Goal: Information Seeking & Learning: Learn about a topic

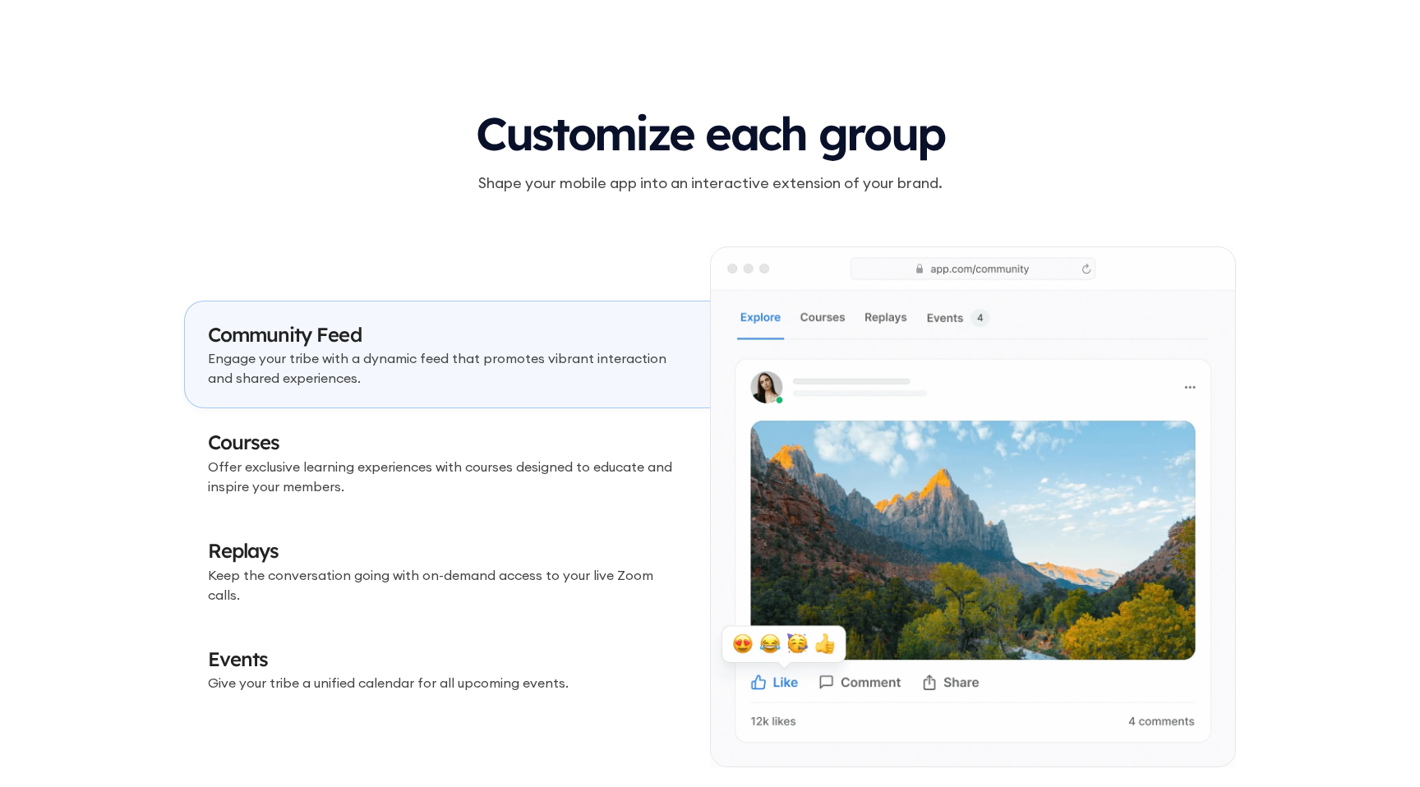
scroll to position [4679, 0]
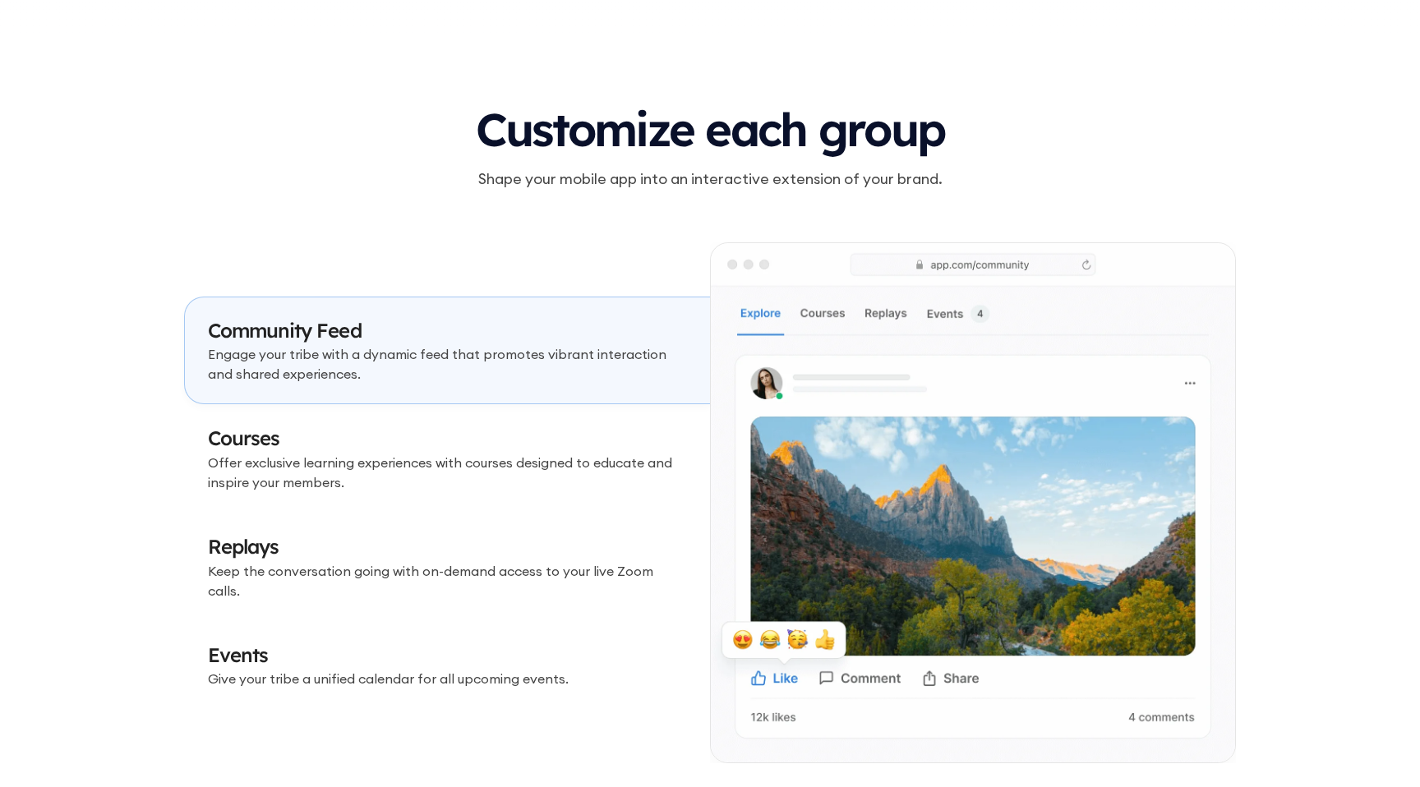
click at [535, 466] on p "Offer exclusive learning experiences with courses designed to educate and inspi…" at bounding box center [447, 472] width 479 height 39
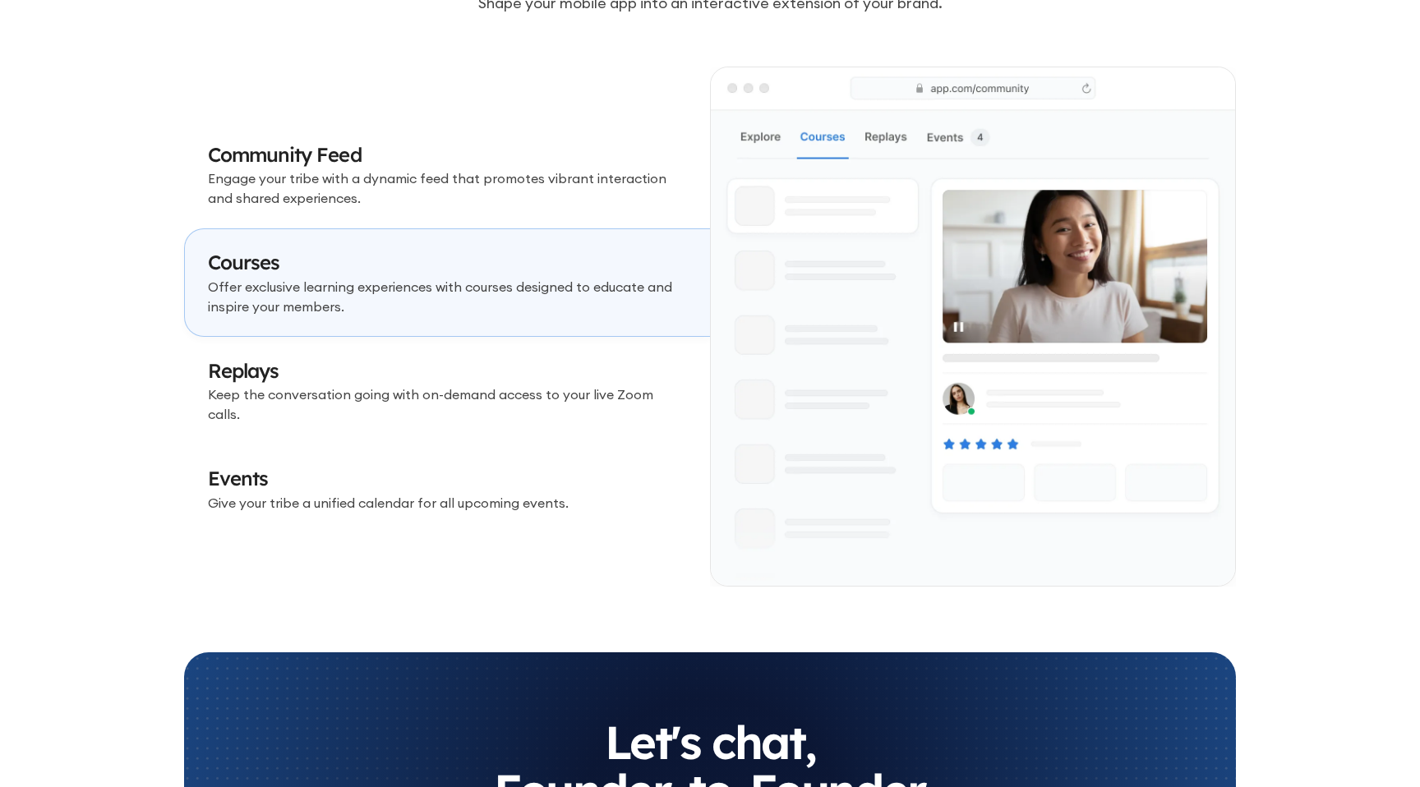
scroll to position [4857, 0]
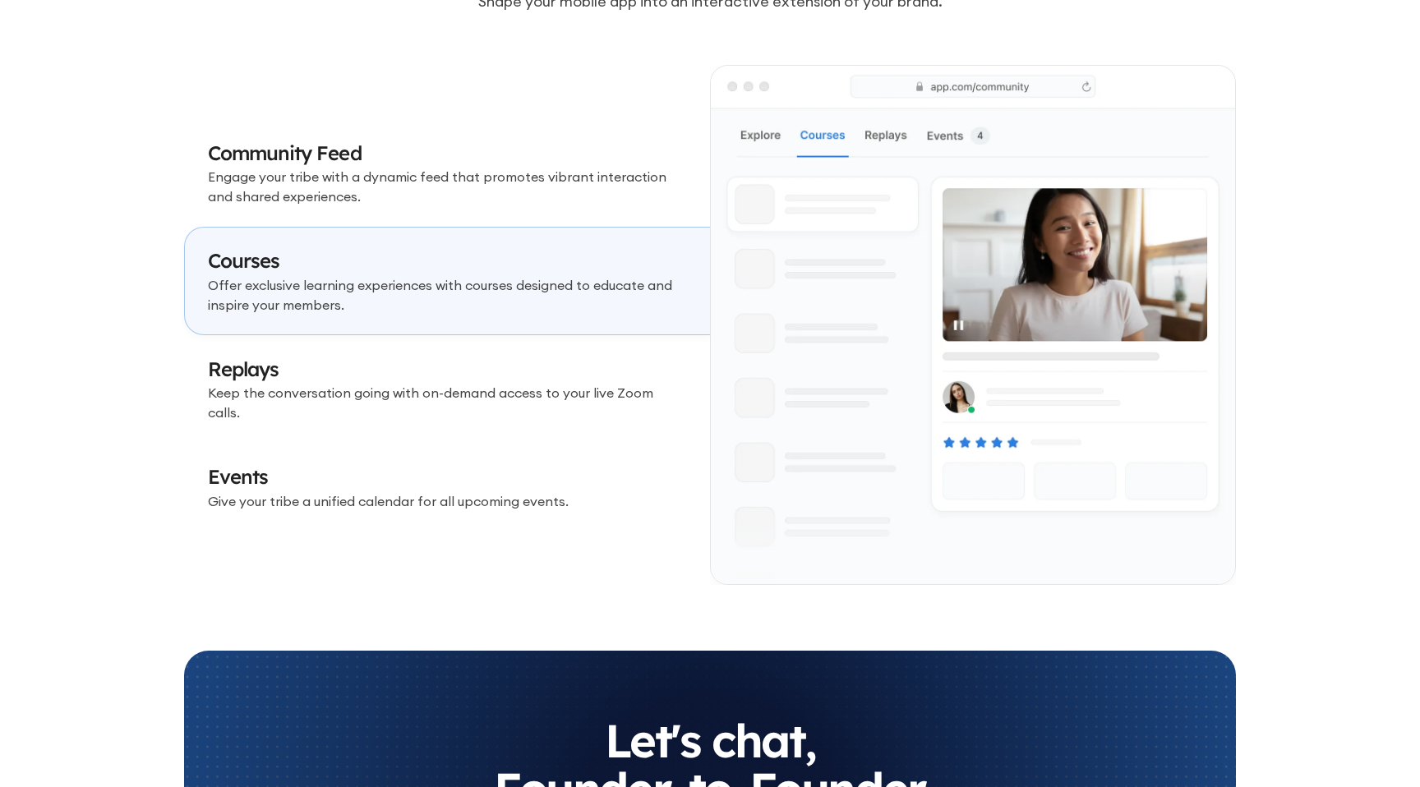
click at [569, 197] on p "Engage your tribe with a dynamic feed that promotes vibrant interaction and sha…" at bounding box center [447, 186] width 479 height 39
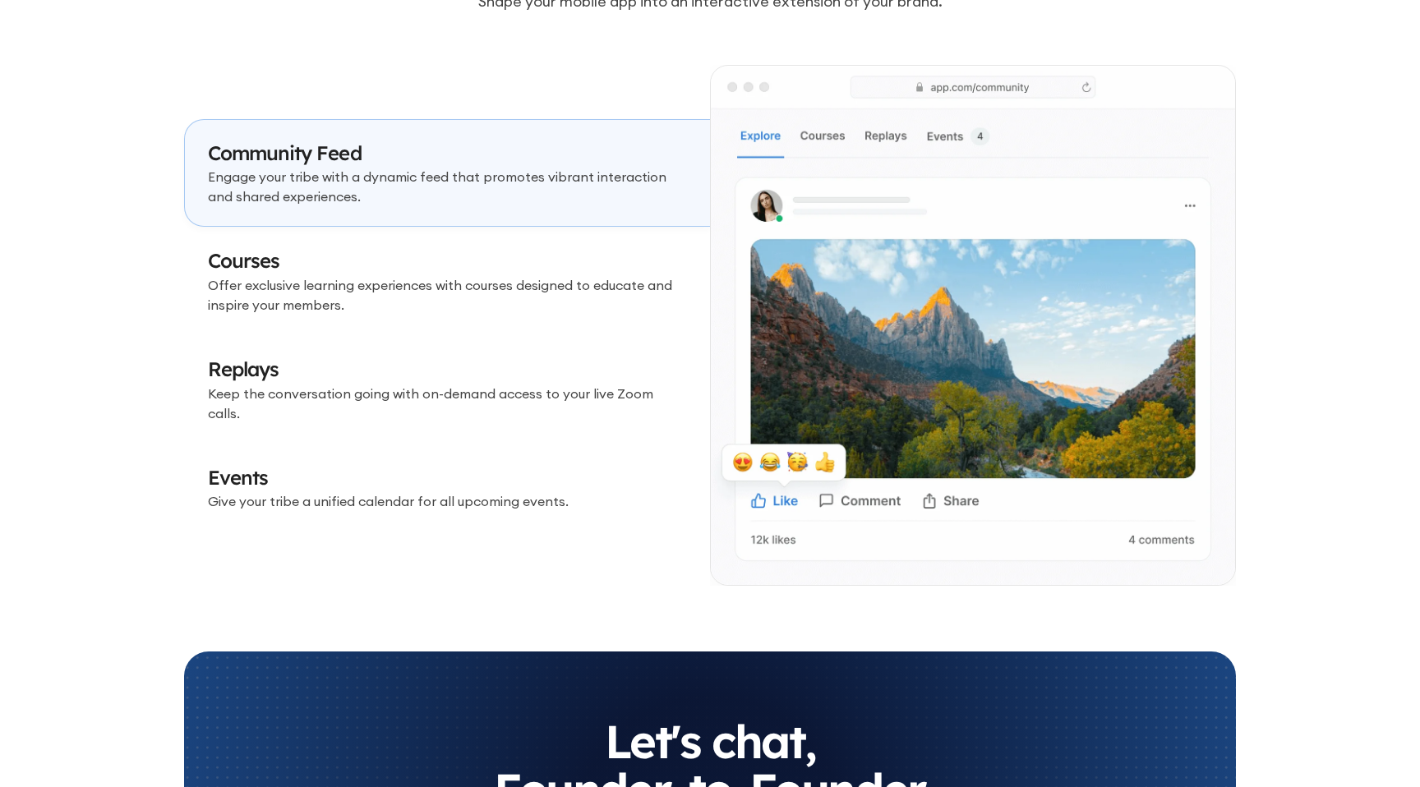
click at [528, 360] on link "Replays Keep the conversation going with on-demand access to your live Zoom cal…" at bounding box center [447, 389] width 526 height 108
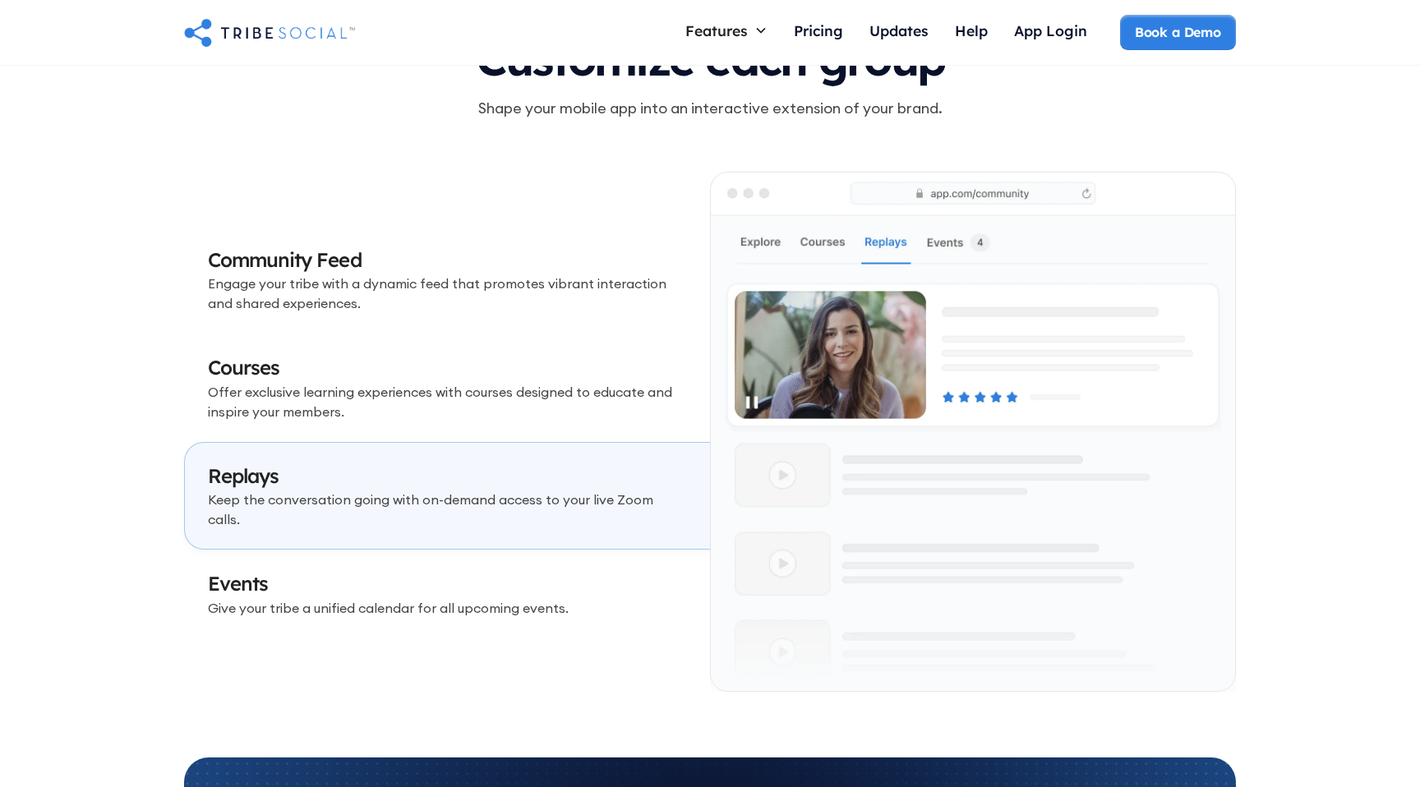
scroll to position [4746, 0]
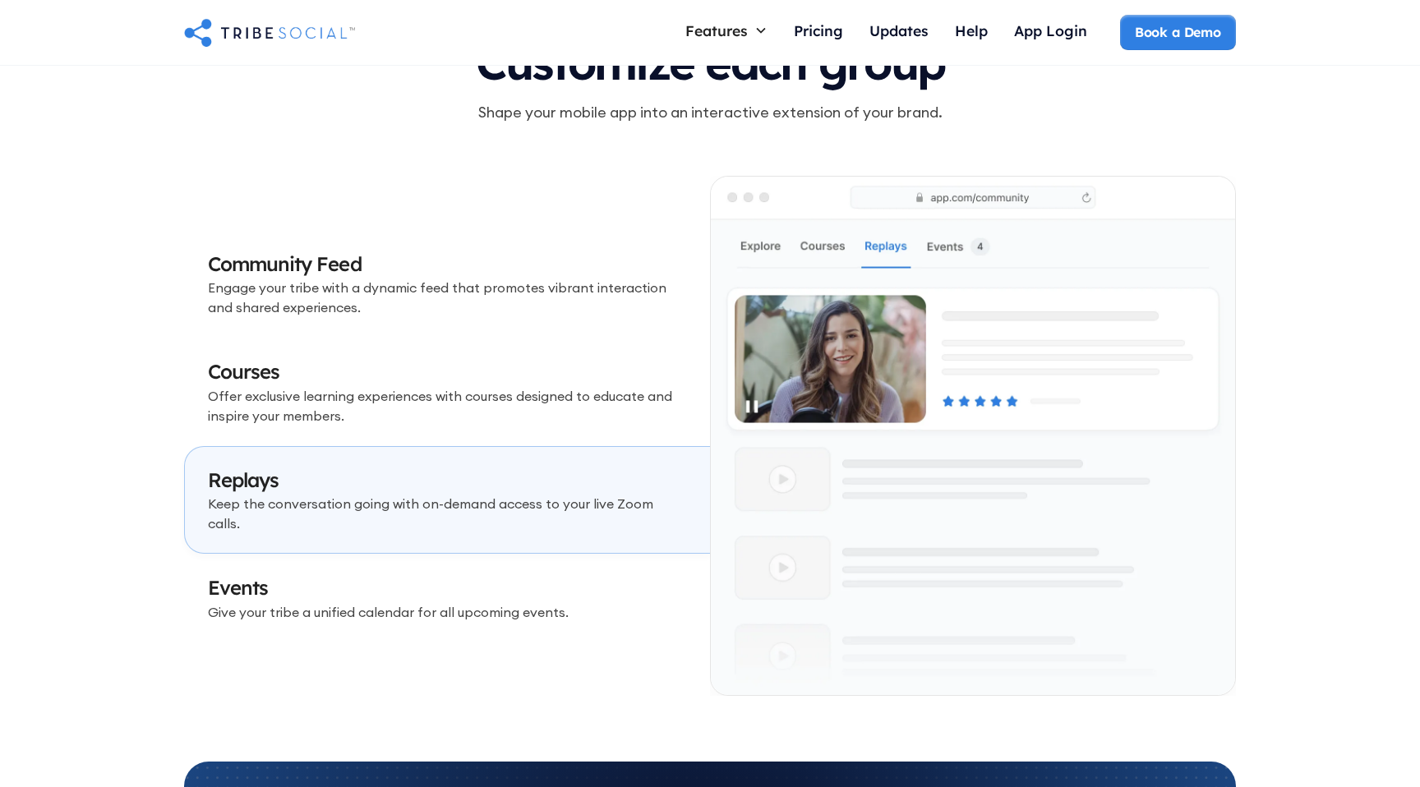
click at [526, 470] on link "Replays Keep the conversation going with on-demand access to your live Zoom cal…" at bounding box center [447, 500] width 526 height 108
click at [525, 602] on p "Give your tribe a unified calendar for all upcoming events." at bounding box center [447, 612] width 479 height 20
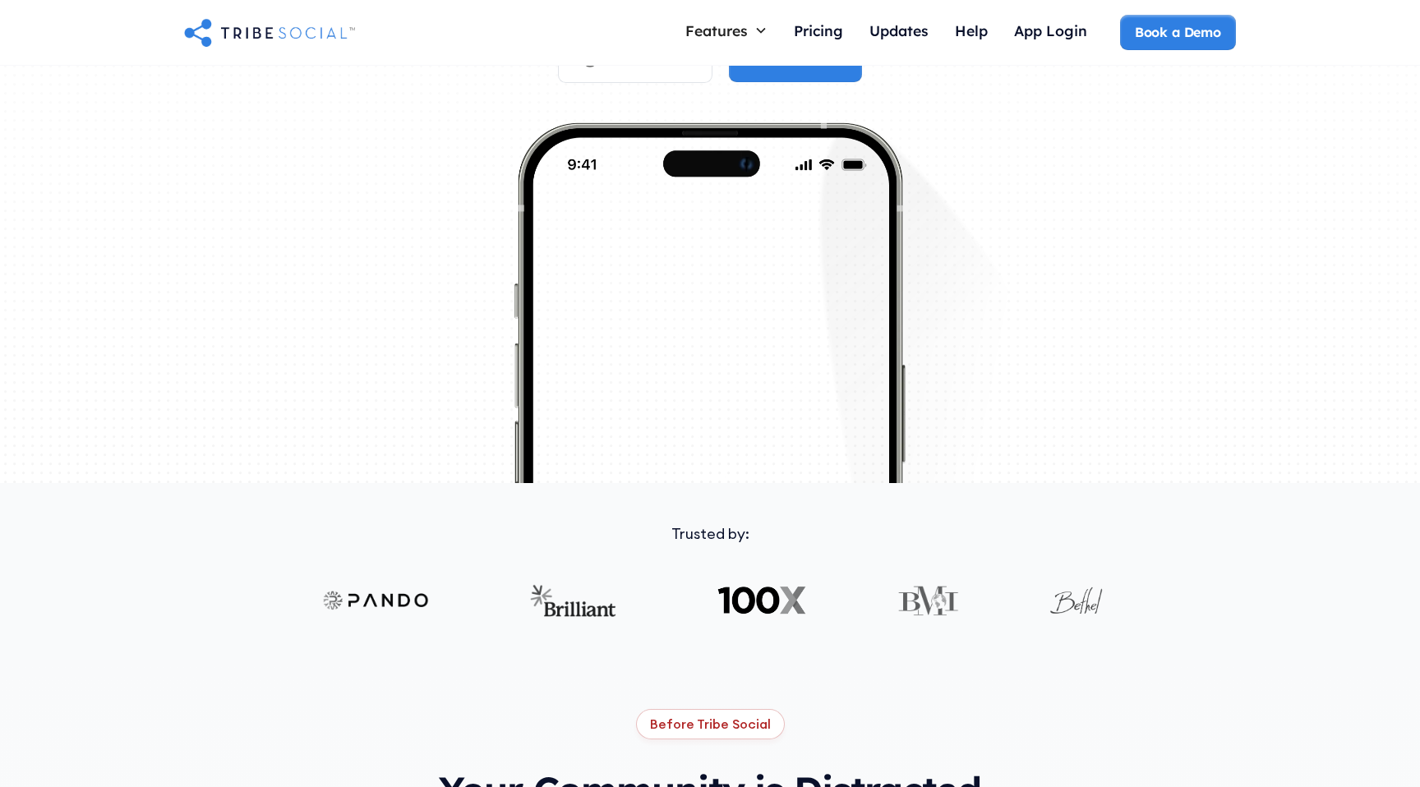
scroll to position [0, 0]
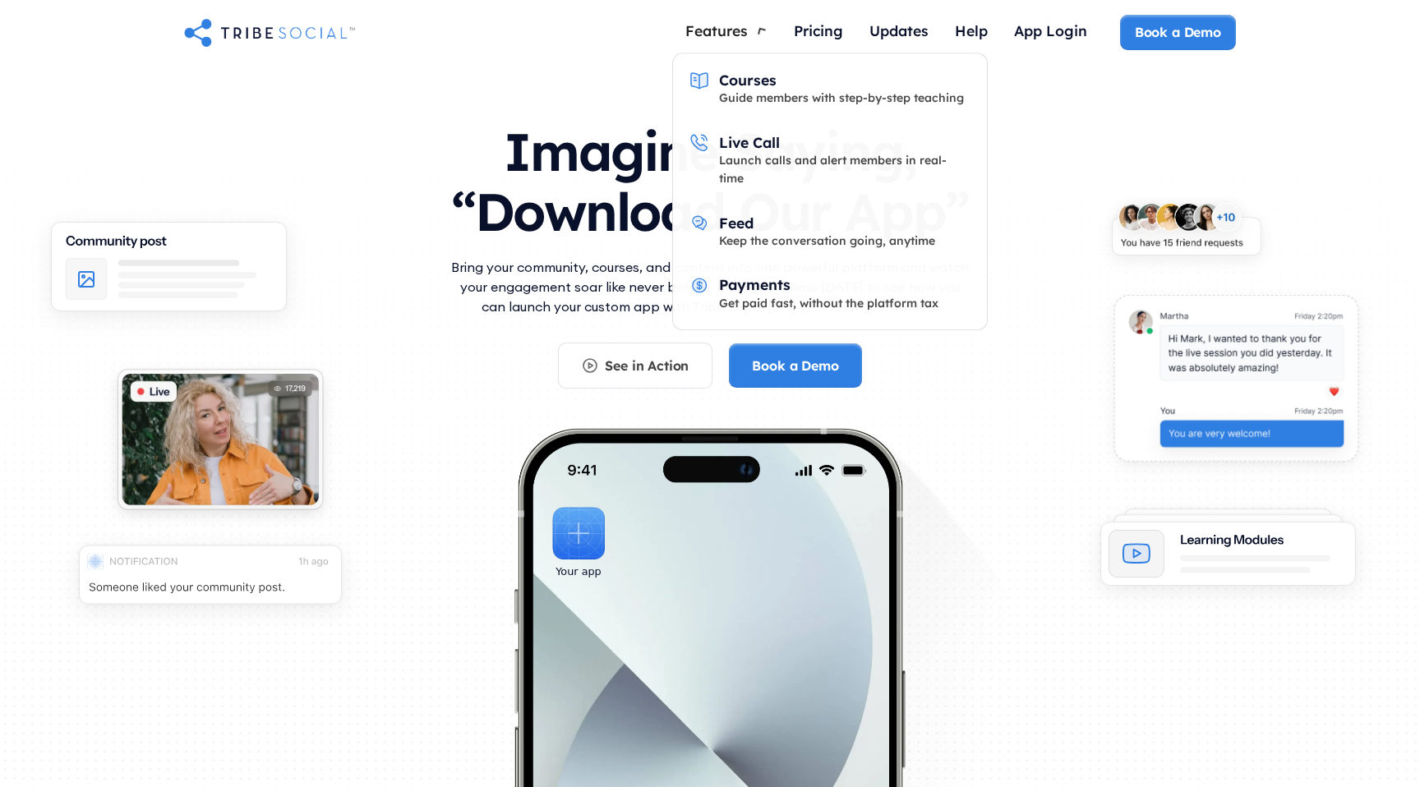
click at [711, 39] on div "Features" at bounding box center [726, 30] width 108 height 31
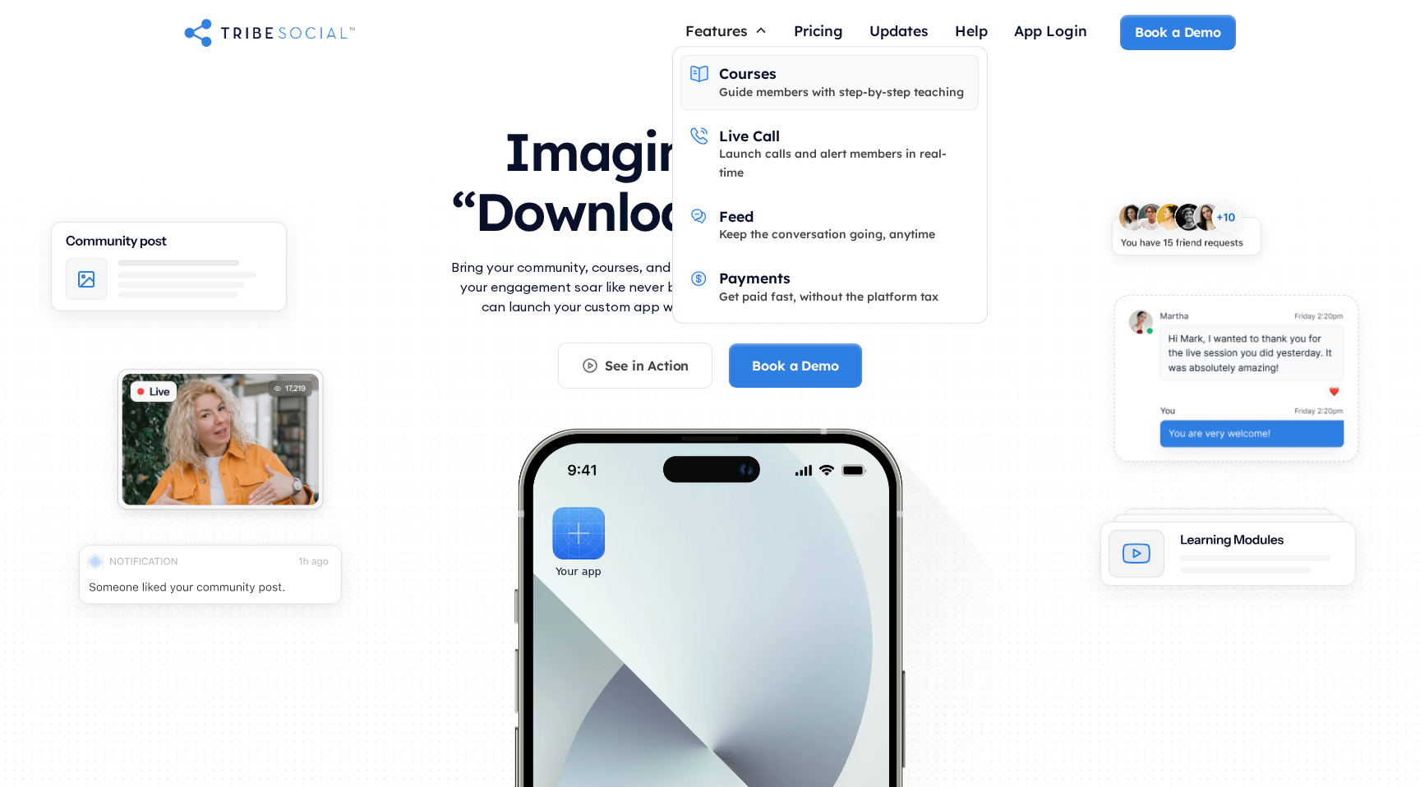
click at [737, 95] on div "Guide members with step-by-step teaching" at bounding box center [841, 92] width 245 height 18
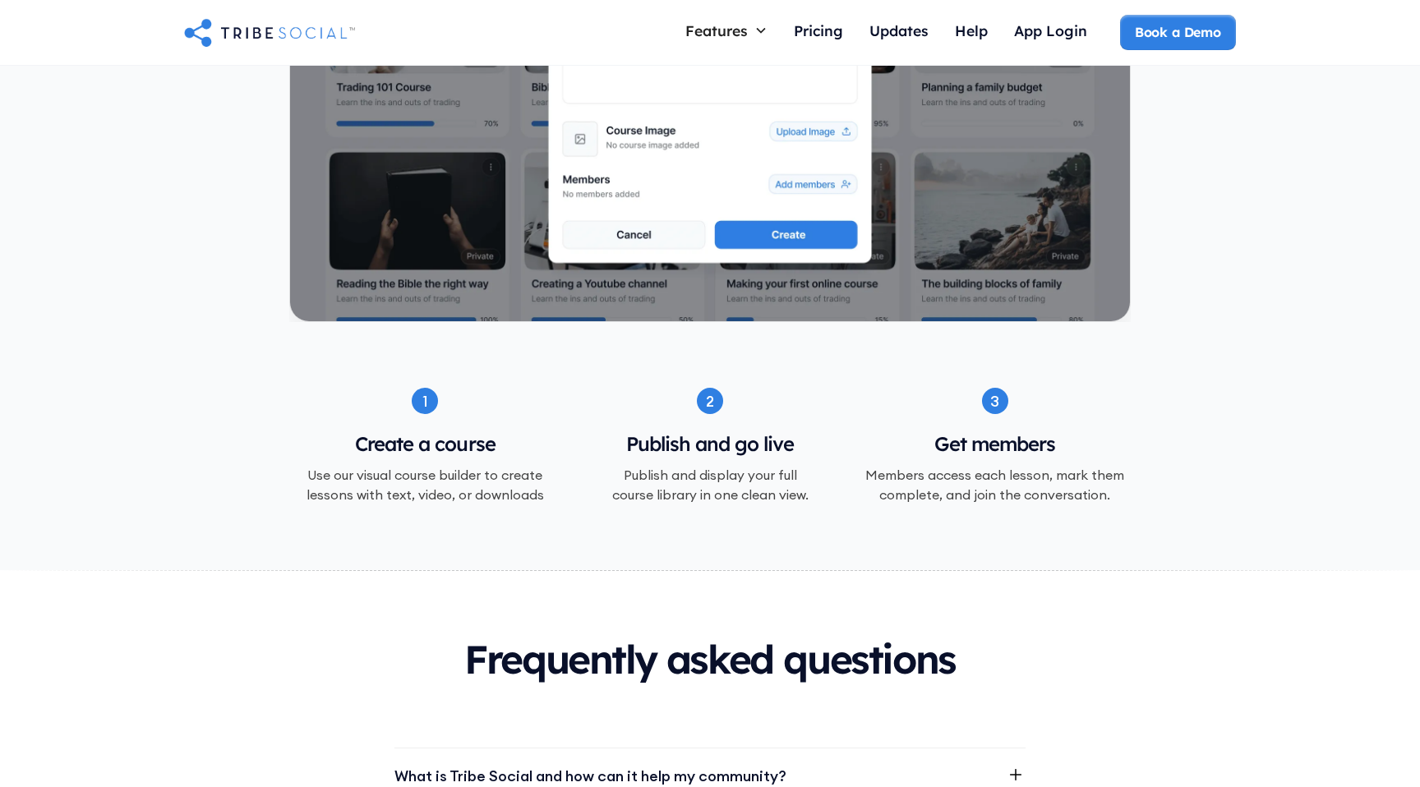
scroll to position [1762, 0]
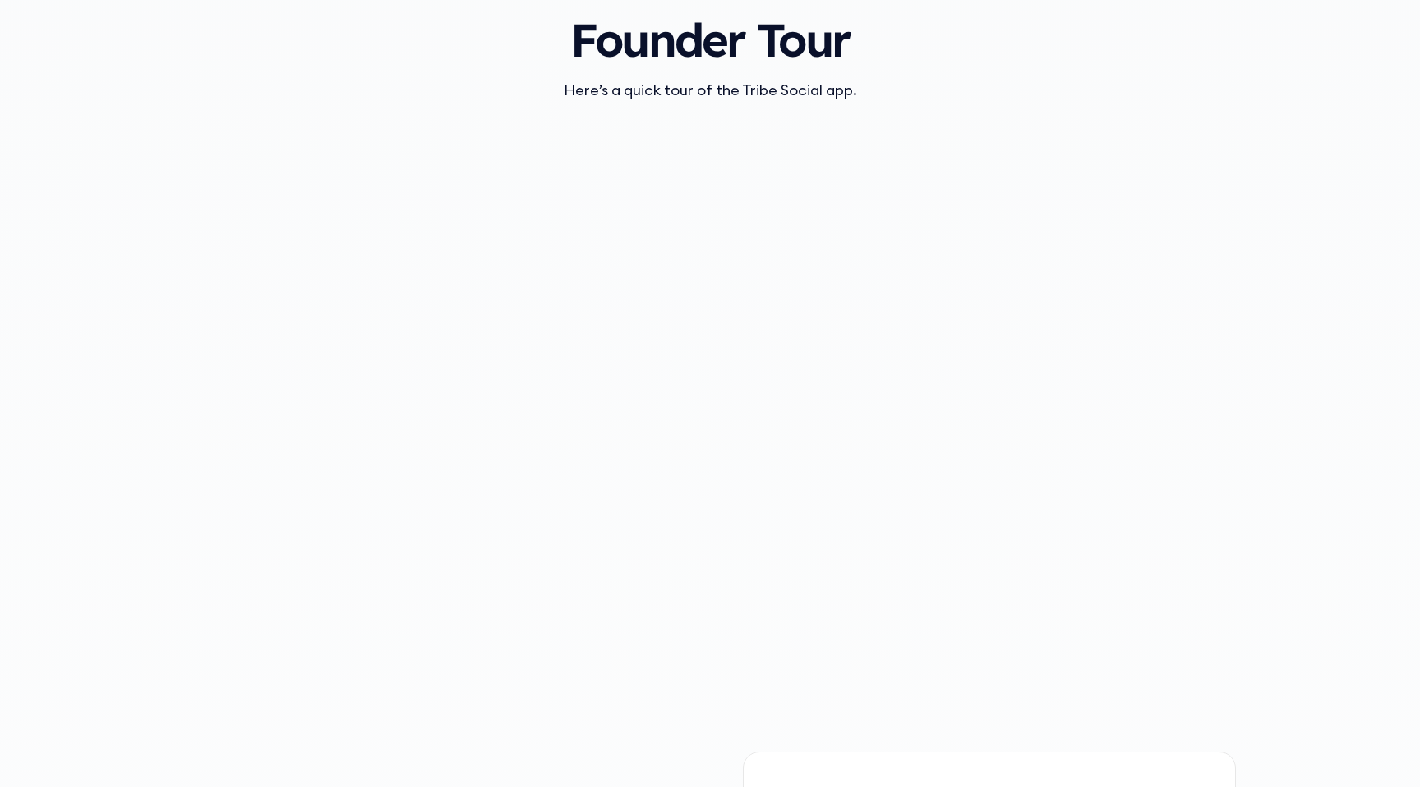
scroll to position [1720, 0]
